Goal: Check status

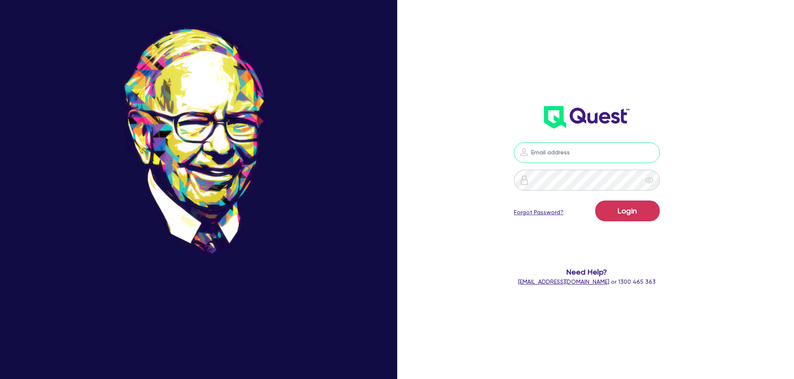
click at [608, 159] on input "email" at bounding box center [587, 152] width 146 height 21
type input "[EMAIL_ADDRESS][PERSON_NAME][DOMAIN_NAME]"
click at [634, 199] on form "[EMAIL_ADDRESS][PERSON_NAME][DOMAIN_NAME] Login Forgot Password? Need Help? [EM…" at bounding box center [586, 214] width 213 height 144
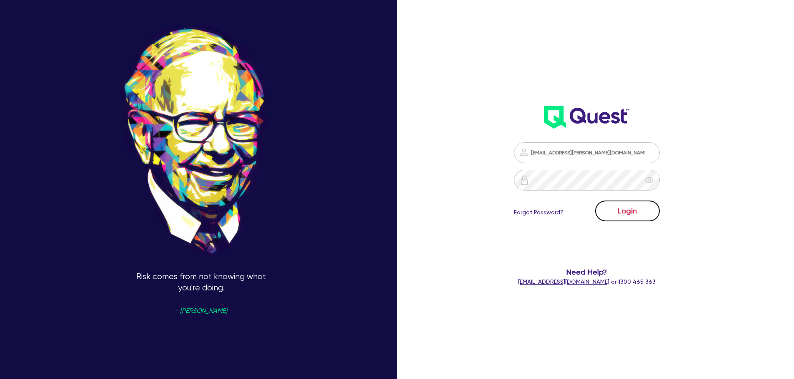
click at [633, 203] on button "Login" at bounding box center [627, 211] width 65 height 21
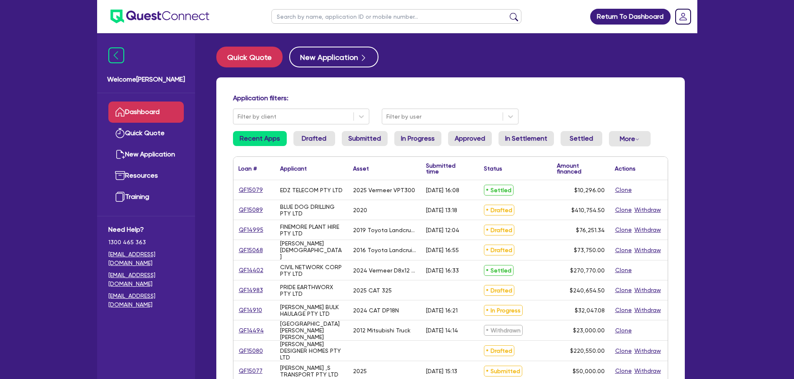
click at [317, 11] on input "text" at bounding box center [396, 16] width 250 height 15
type input "p"
type input "oz"
click at [507, 12] on button "submit" at bounding box center [513, 18] width 13 height 12
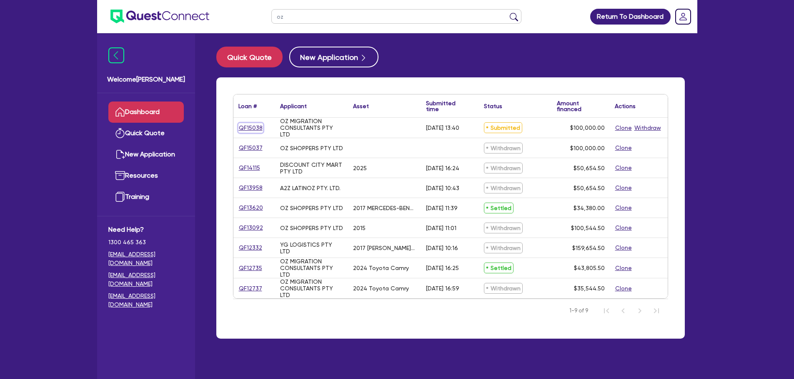
click at [241, 128] on link "QF15038" at bounding box center [250, 128] width 25 height 10
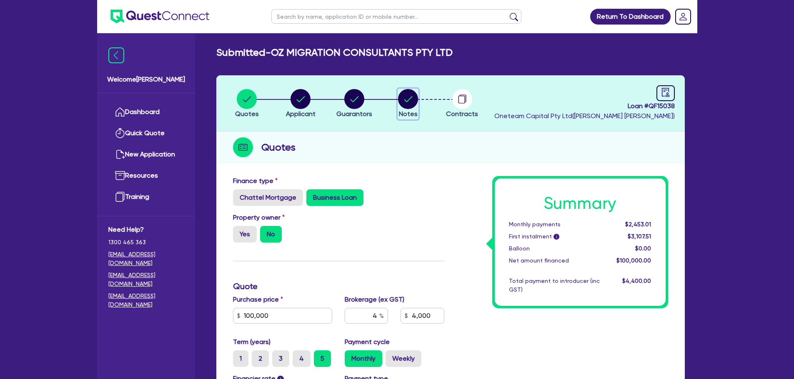
click at [405, 95] on circle "button" at bounding box center [408, 99] width 20 height 20
select select "Other"
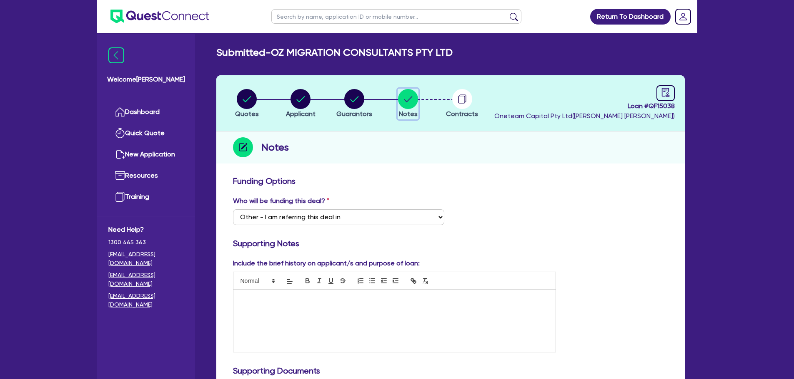
scroll to position [250, 0]
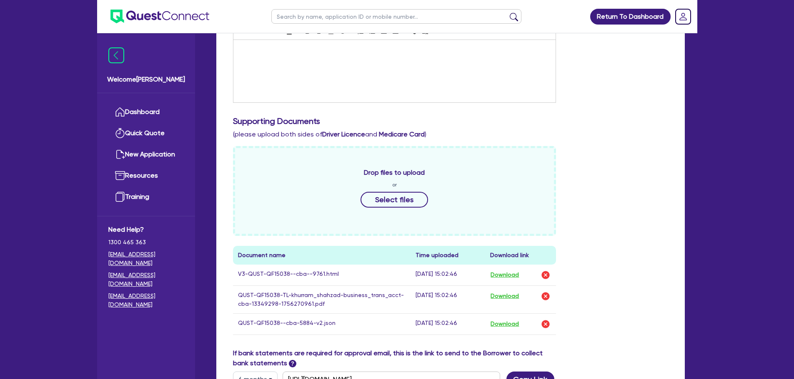
click at [494, 275] on td "Download" at bounding box center [520, 275] width 71 height 21
click at [504, 277] on button "Download" at bounding box center [504, 275] width 29 height 11
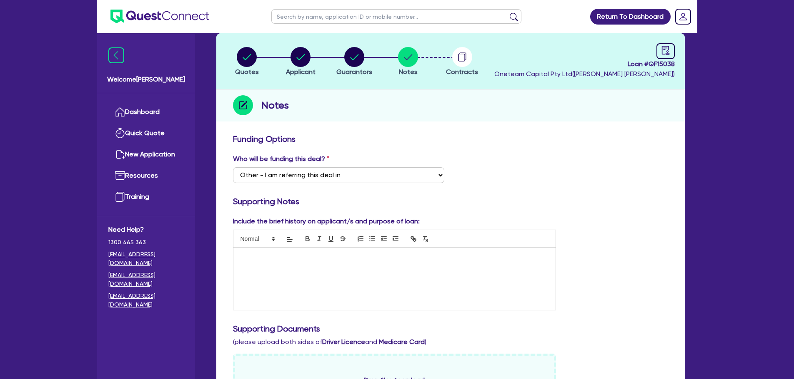
scroll to position [42, 0]
